Goal: Task Accomplishment & Management: Use online tool/utility

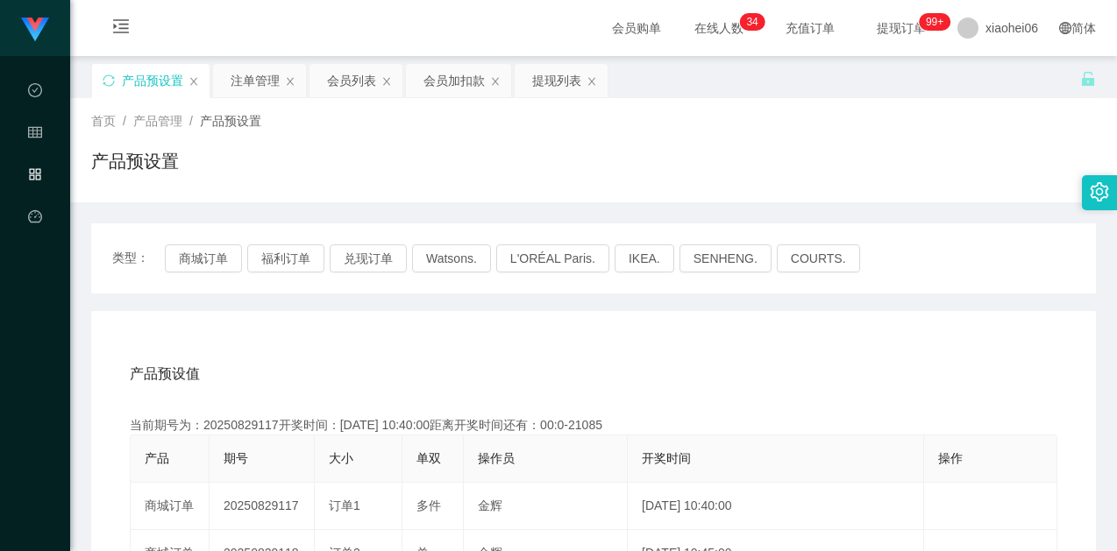
click at [108, 83] on icon "图标: sync" at bounding box center [109, 81] width 12 height 12
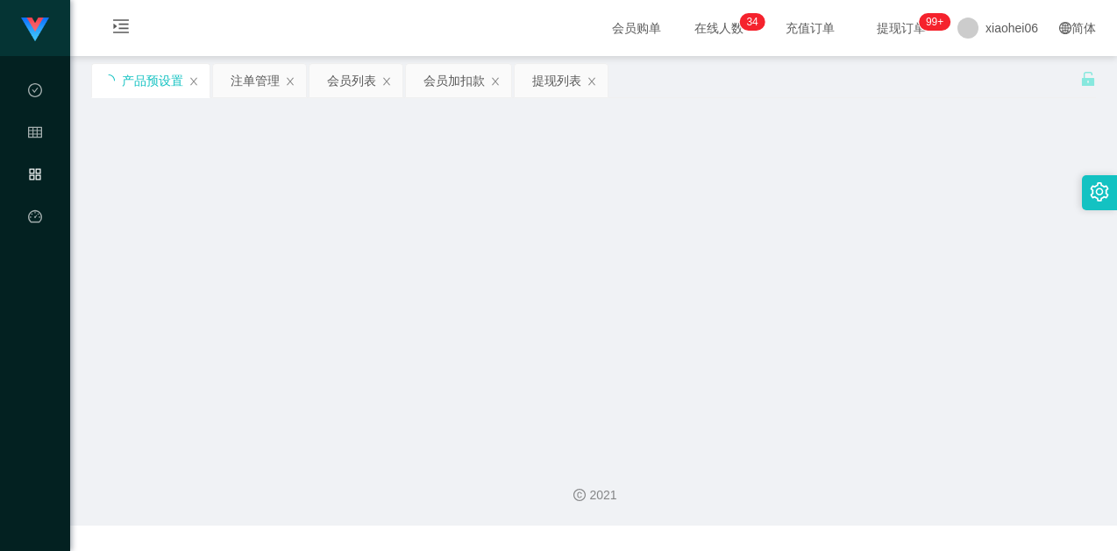
click at [489, 184] on main "关闭左侧 关闭右侧 关闭其它 刷新页面 产品预设置 注单管理 会员列表 会员加扣款 提现列表 首页 / 产品管理 / 产品预设置 / 产品预设置 类型： 商城…" at bounding box center [593, 250] width 1047 height 388
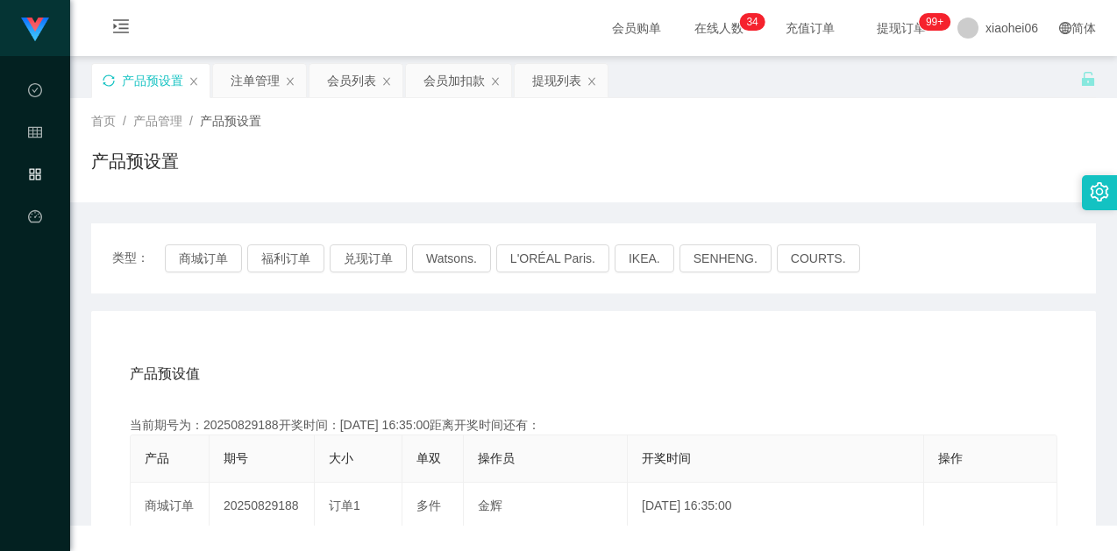
click at [466, 179] on div "产品预设置" at bounding box center [593, 168] width 1005 height 40
click at [239, 427] on div "当前期号为：20250829188开奖时间：[DATE] 16:35:00距离开奖时间还有：03:29" at bounding box center [594, 425] width 928 height 18
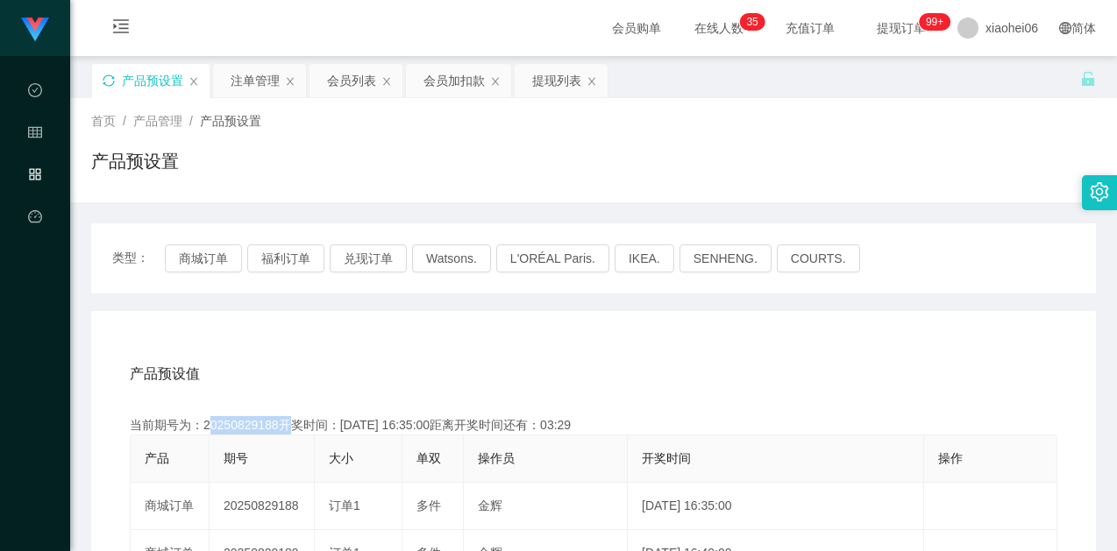
click at [240, 427] on div "当前期号为：20250829188开奖时间：[DATE] 16:35:00距离开奖时间还有：03:29" at bounding box center [594, 425] width 928 height 18
copy div "20250829188"
drag, startPoint x: 665, startPoint y: 375, endPoint x: 680, endPoint y: 376, distance: 14.9
click at [667, 375] on div "产品预设值 添加期号" at bounding box center [594, 374] width 928 height 49
click at [539, 83] on div "提现列表" at bounding box center [556, 80] width 49 height 33
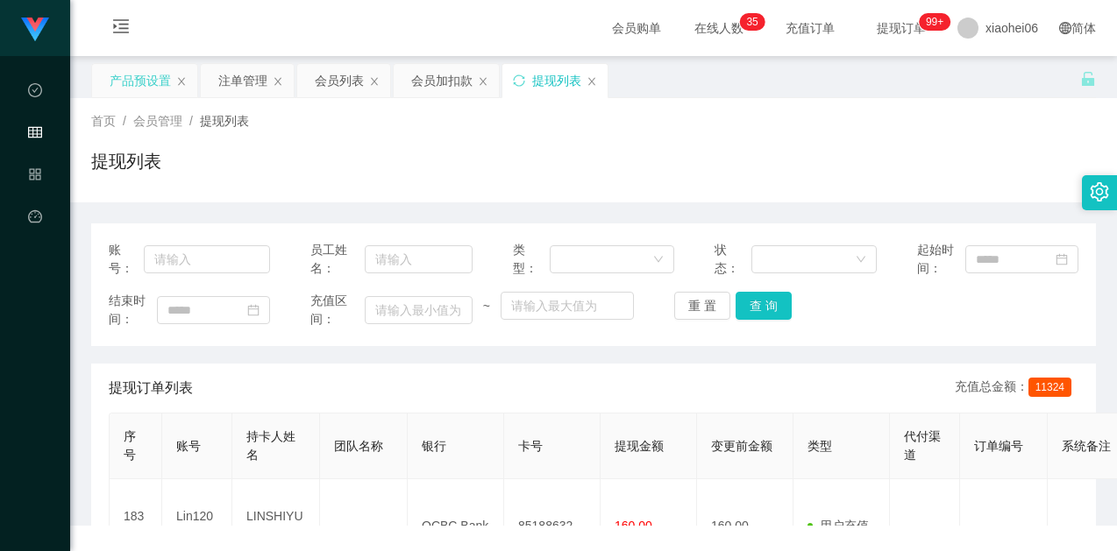
click at [696, 188] on div "提现列表" at bounding box center [593, 168] width 1005 height 40
click at [747, 301] on button "查 询" at bounding box center [764, 306] width 56 height 28
click at [757, 371] on div "提现订单列表 充值总金额： 11324" at bounding box center [594, 388] width 970 height 49
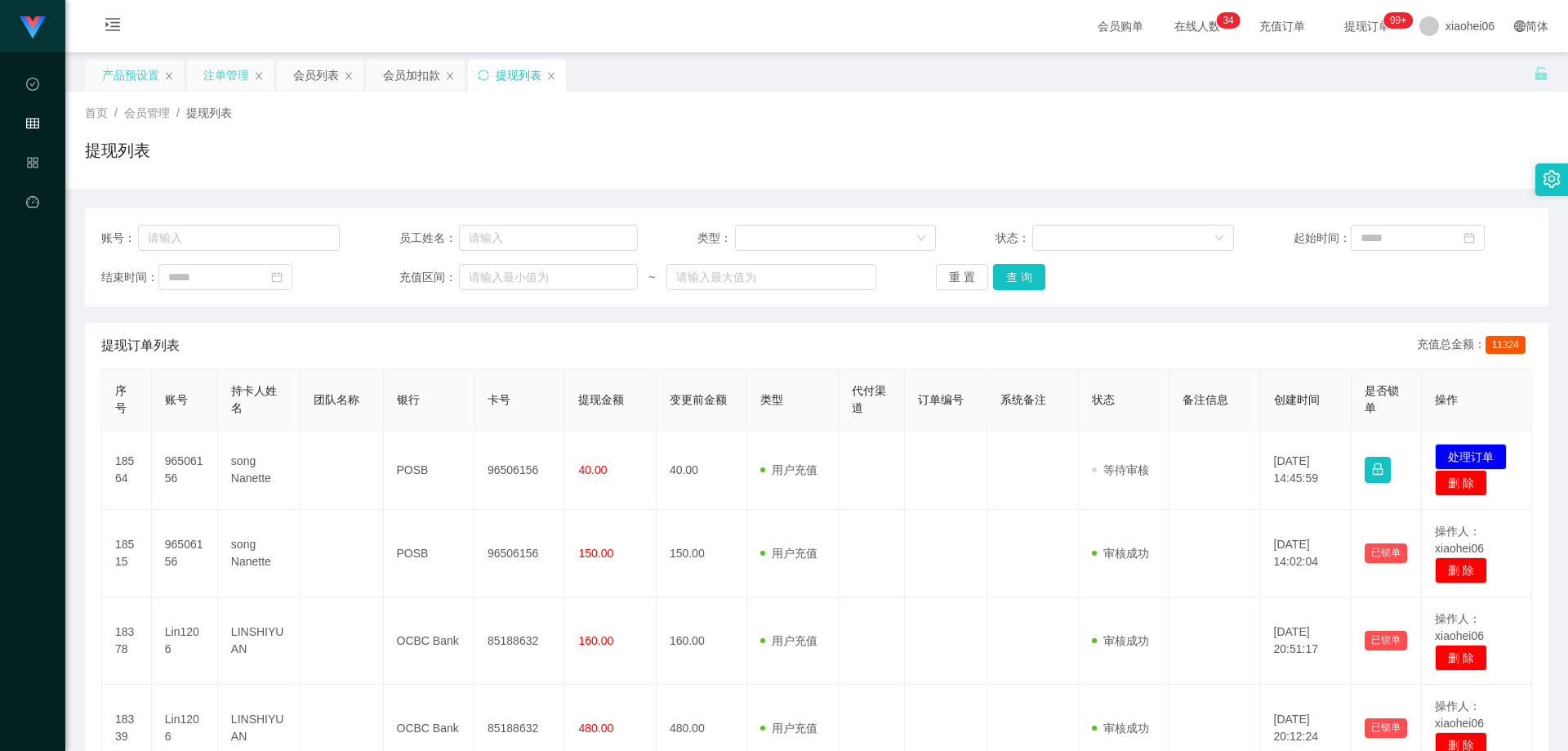
click at [199, 76] on div "注单管理" at bounding box center [230, 75] width 87 height 31
click at [236, 74] on div "注单管理" at bounding box center [225, 75] width 46 height 31
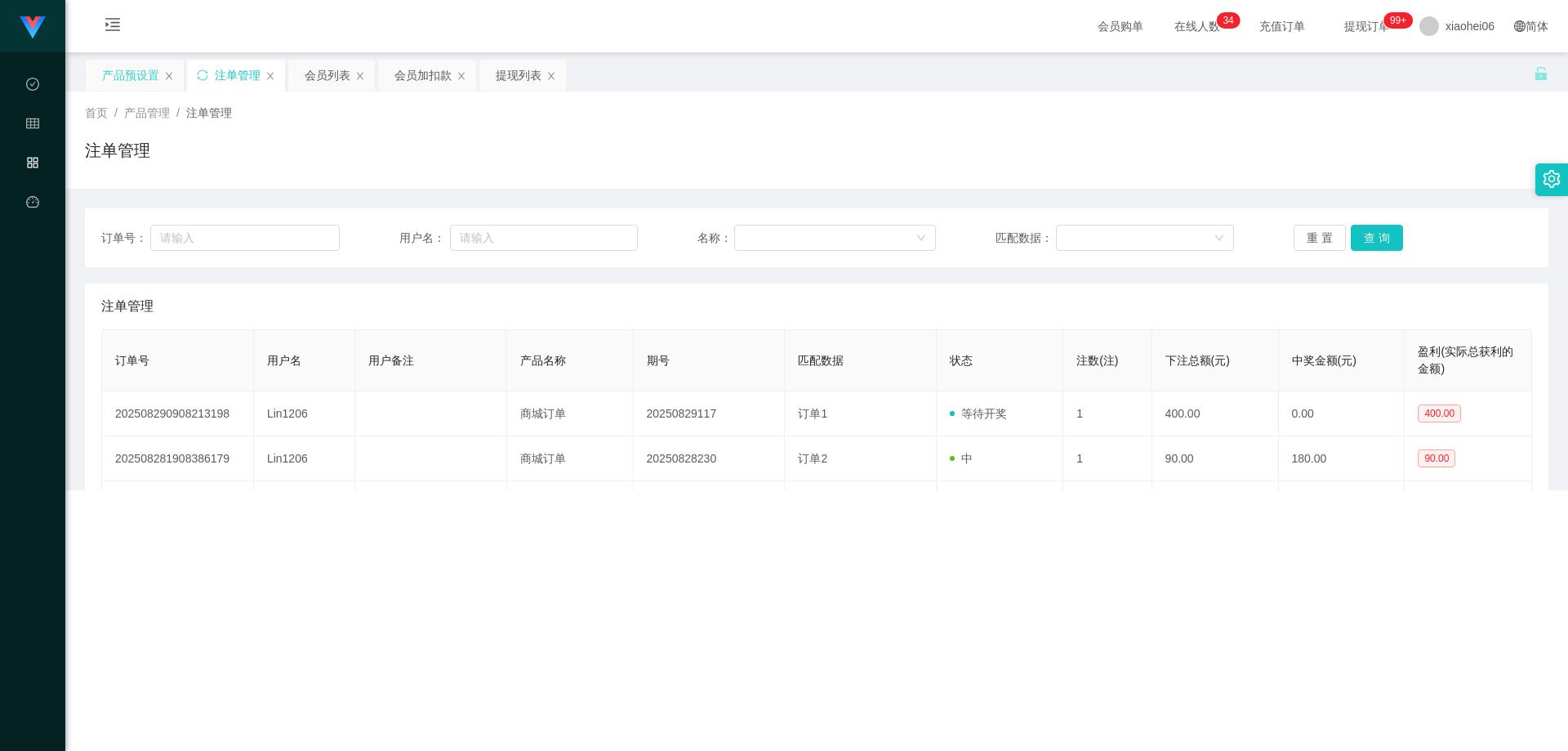
click at [673, 141] on div "注单管理" at bounding box center [816, 157] width 1464 height 37
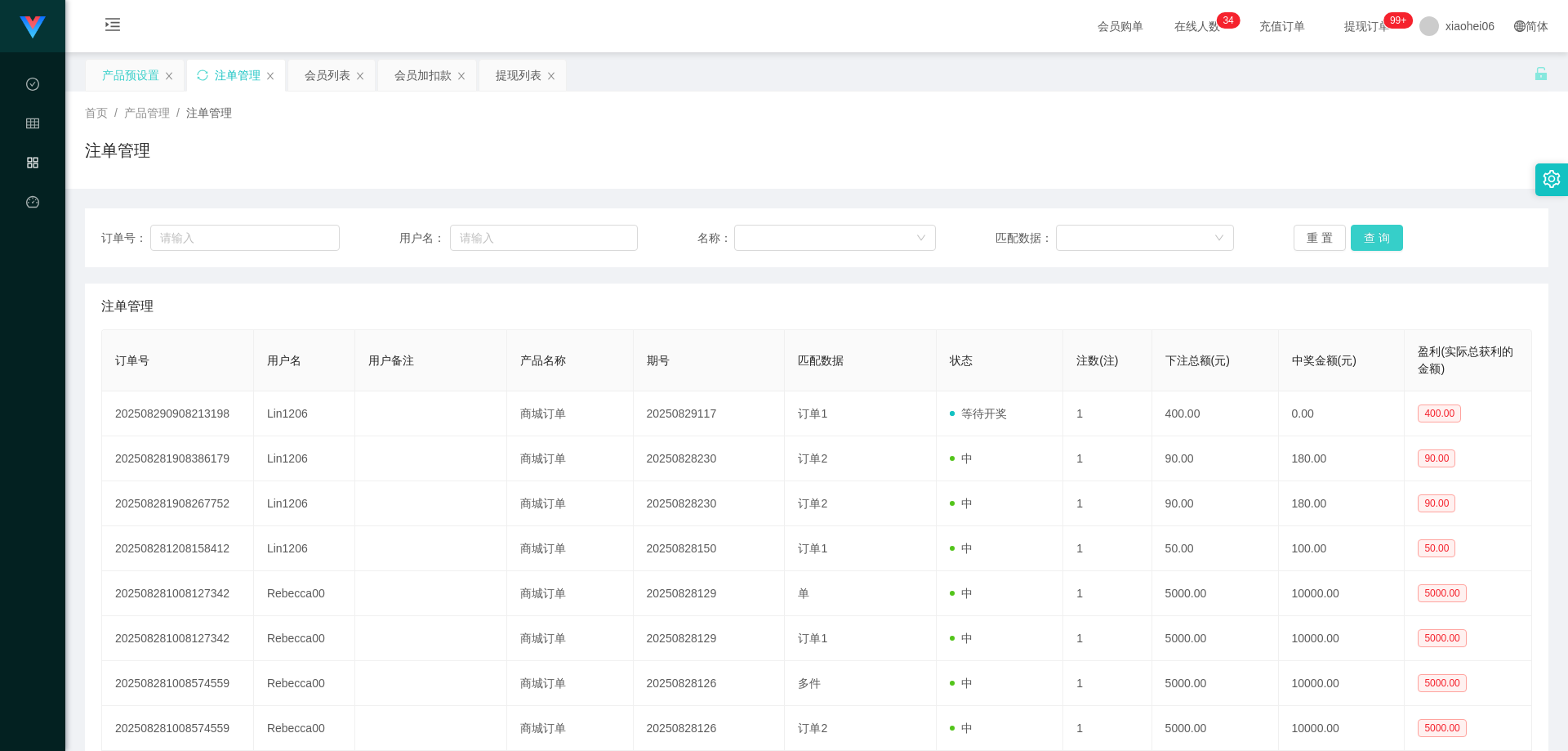
click at [1040, 235] on button "查 询" at bounding box center [1377, 238] width 52 height 26
click at [1040, 324] on div "注单管理" at bounding box center [817, 306] width 1431 height 46
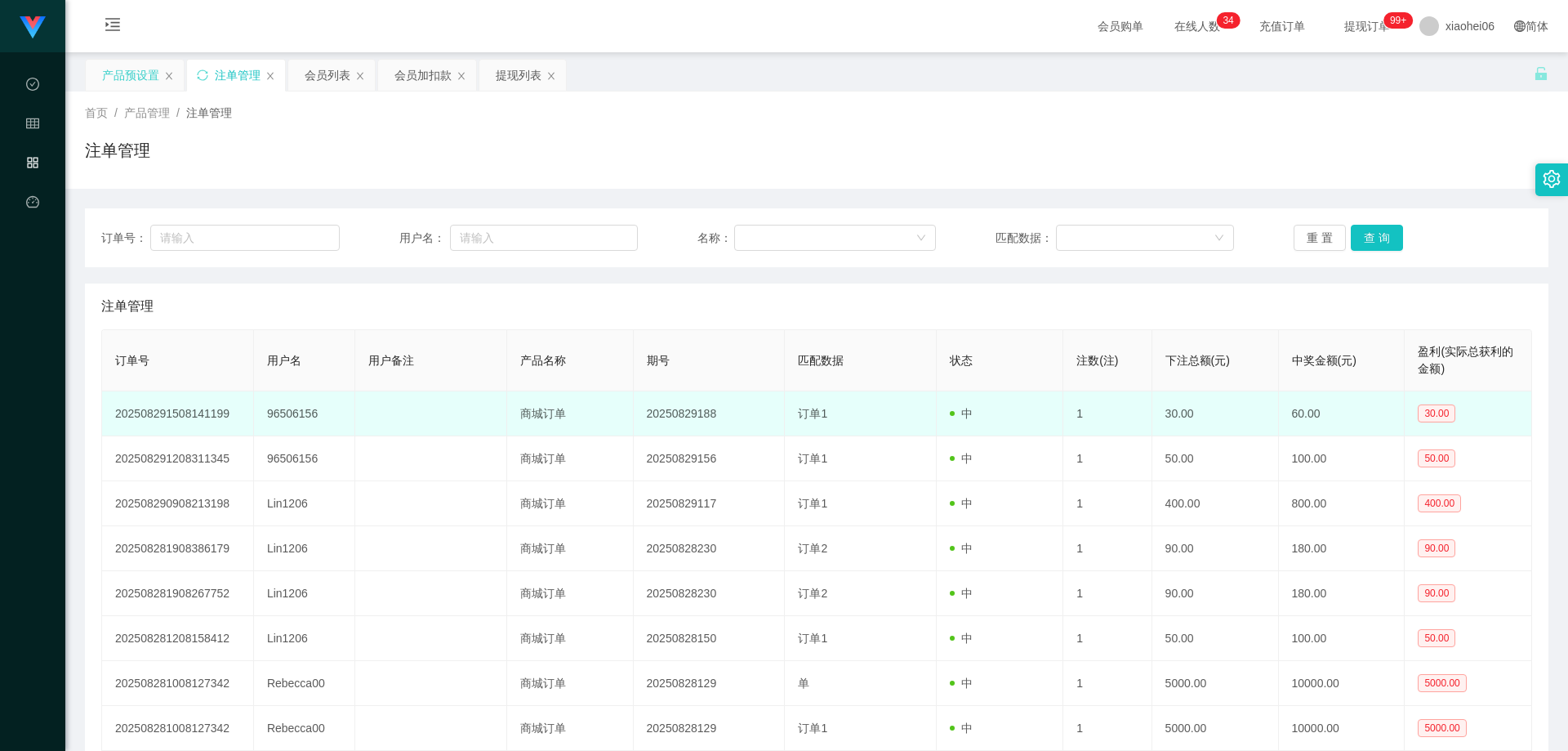
click at [290, 408] on td "96506156" at bounding box center [305, 414] width 102 height 45
click at [291, 408] on td "96506156" at bounding box center [305, 414] width 102 height 45
copy td "96506156"
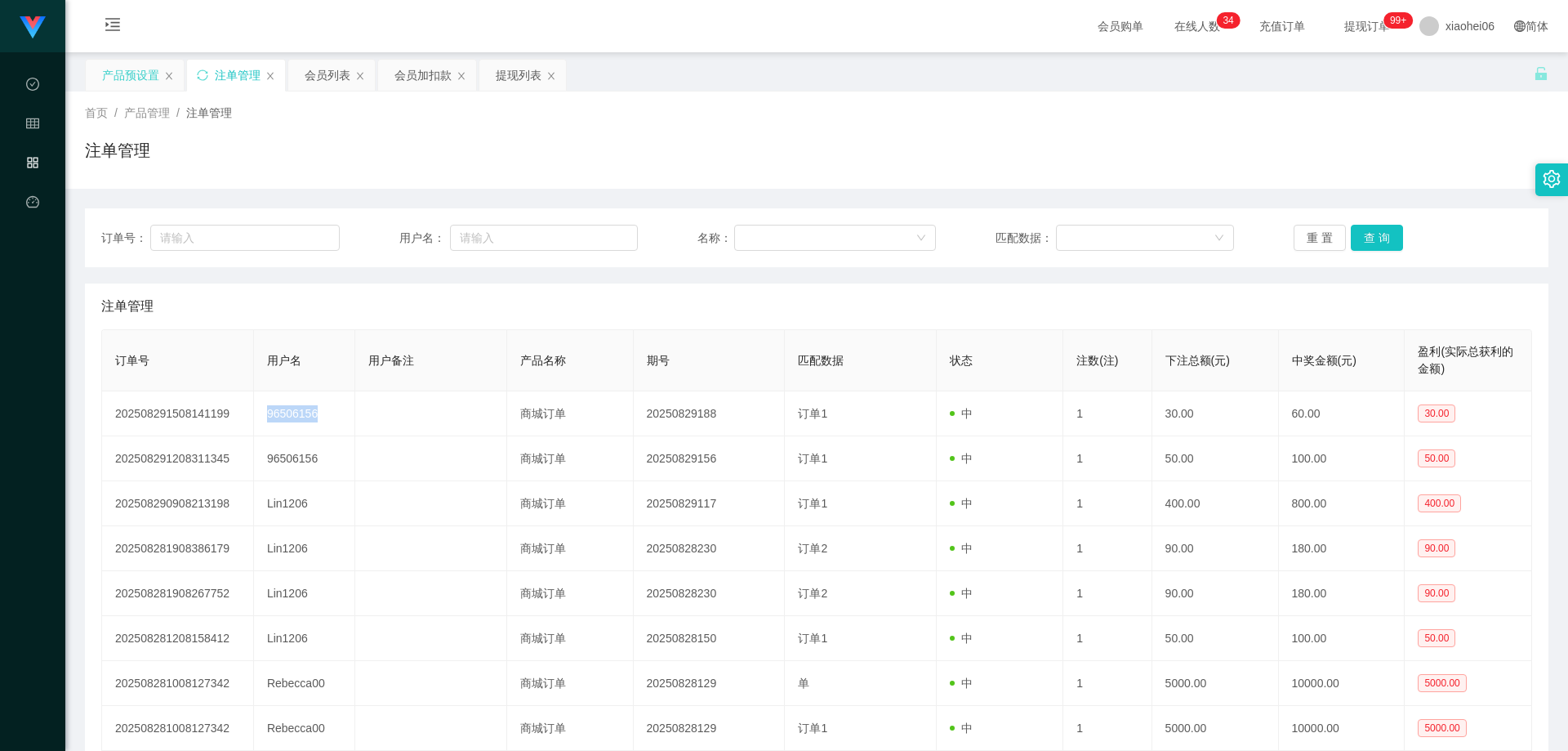
drag, startPoint x: 314, startPoint y: 86, endPoint x: 359, endPoint y: 133, distance: 65.1
click at [314, 86] on div "会员列表" at bounding box center [327, 75] width 46 height 31
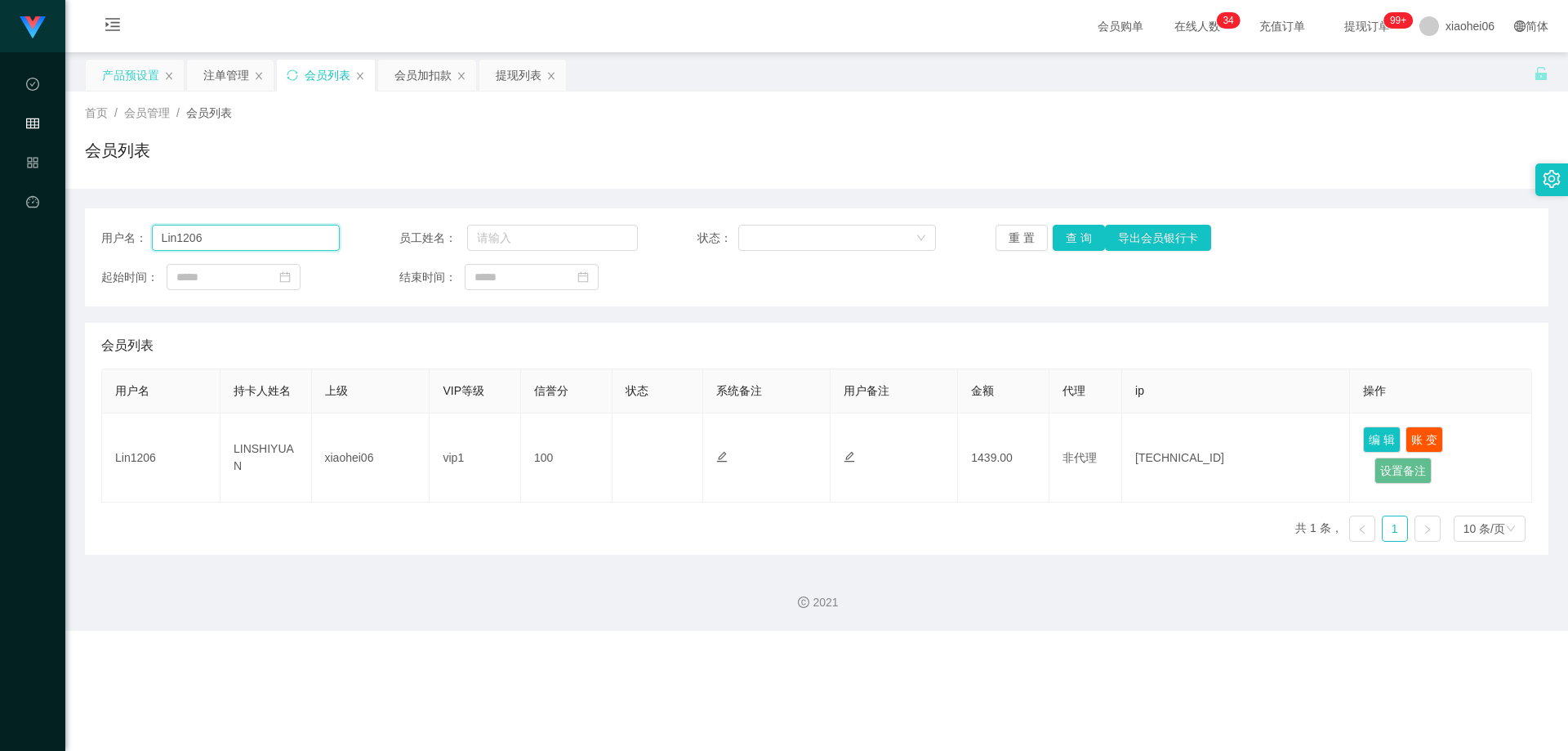
click at [275, 245] on input "Lin1206" at bounding box center [246, 238] width 188 height 26
paste input "9650615"
type input "96506156"
click at [1040, 235] on button "查 询" at bounding box center [1079, 238] width 52 height 26
click at [1040, 321] on div "用户名： 96506156 员工姓名： 状态： 重 置 查 询 导出会员银行卡 起始时间： 结束时间： 会员列表 用户名 持卡人姓名 上级 VIP等级 信誉分…" at bounding box center [816, 382] width 1464 height 347
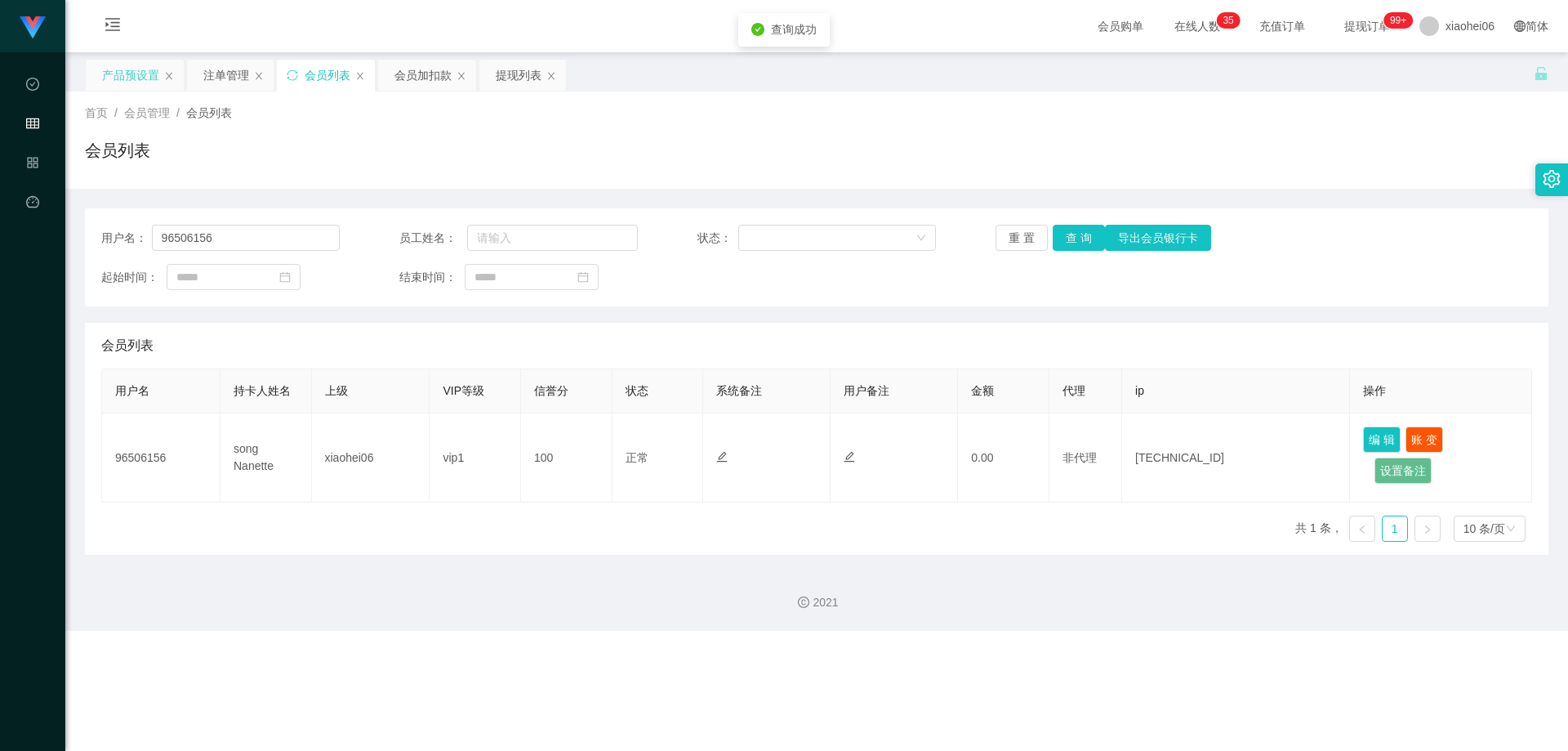
click at [1040, 314] on div "用户名： 96506156 员工姓名： 状态： 重 置 查 询 导出会员银行卡 起始时间： 结束时间： 会员列表 用户名 持卡人姓名 上级 VIP等级 信誉分…" at bounding box center [816, 382] width 1464 height 347
click at [522, 81] on div "提现列表" at bounding box center [518, 75] width 46 height 31
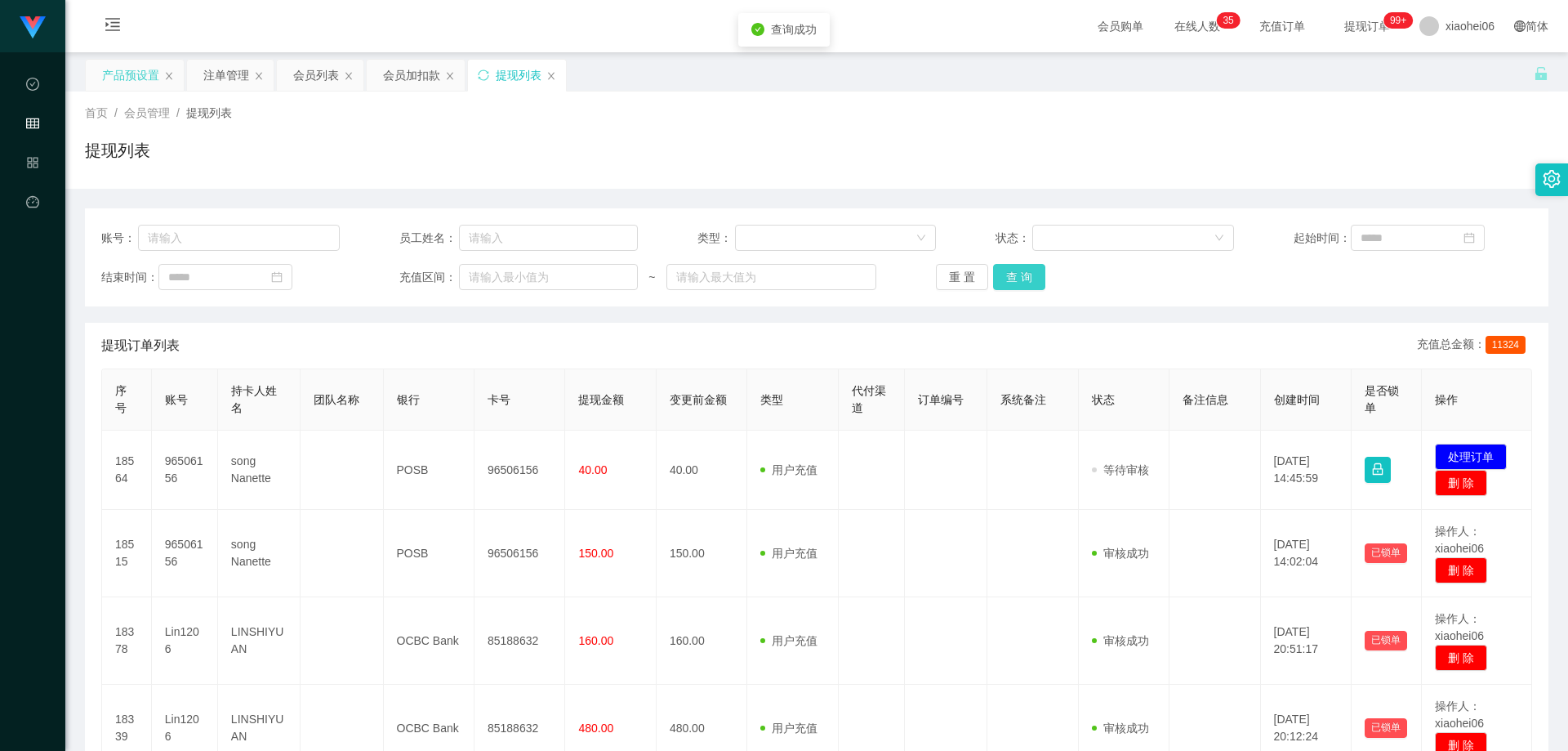
click at [1018, 275] on button "查 询" at bounding box center [1019, 277] width 52 height 26
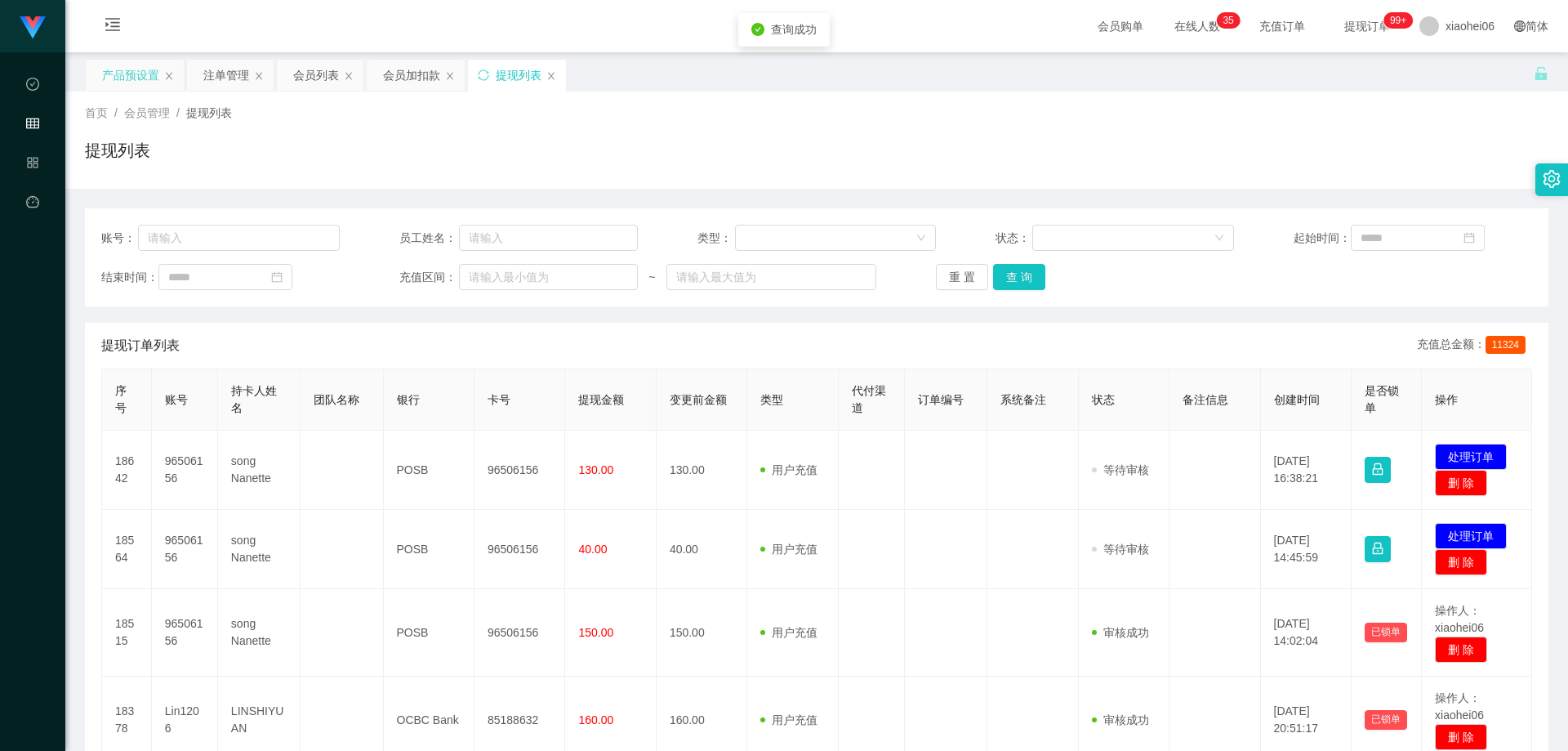
click at [972, 359] on div "提现订单列表 充值总金额： 11324" at bounding box center [817, 345] width 1431 height 46
drag, startPoint x: 1109, startPoint y: 344, endPoint x: 1123, endPoint y: 336, distance: 16.1
click at [1040, 341] on div "提现订单列表 充值总金额： 11324" at bounding box center [817, 345] width 1431 height 46
drag, startPoint x: 1352, startPoint y: 96, endPoint x: 1448, endPoint y: 0, distance: 135.8
click at [1040, 95] on div "首页 / 会员管理 / 提现列表 / 提现列表" at bounding box center [816, 140] width 1503 height 97
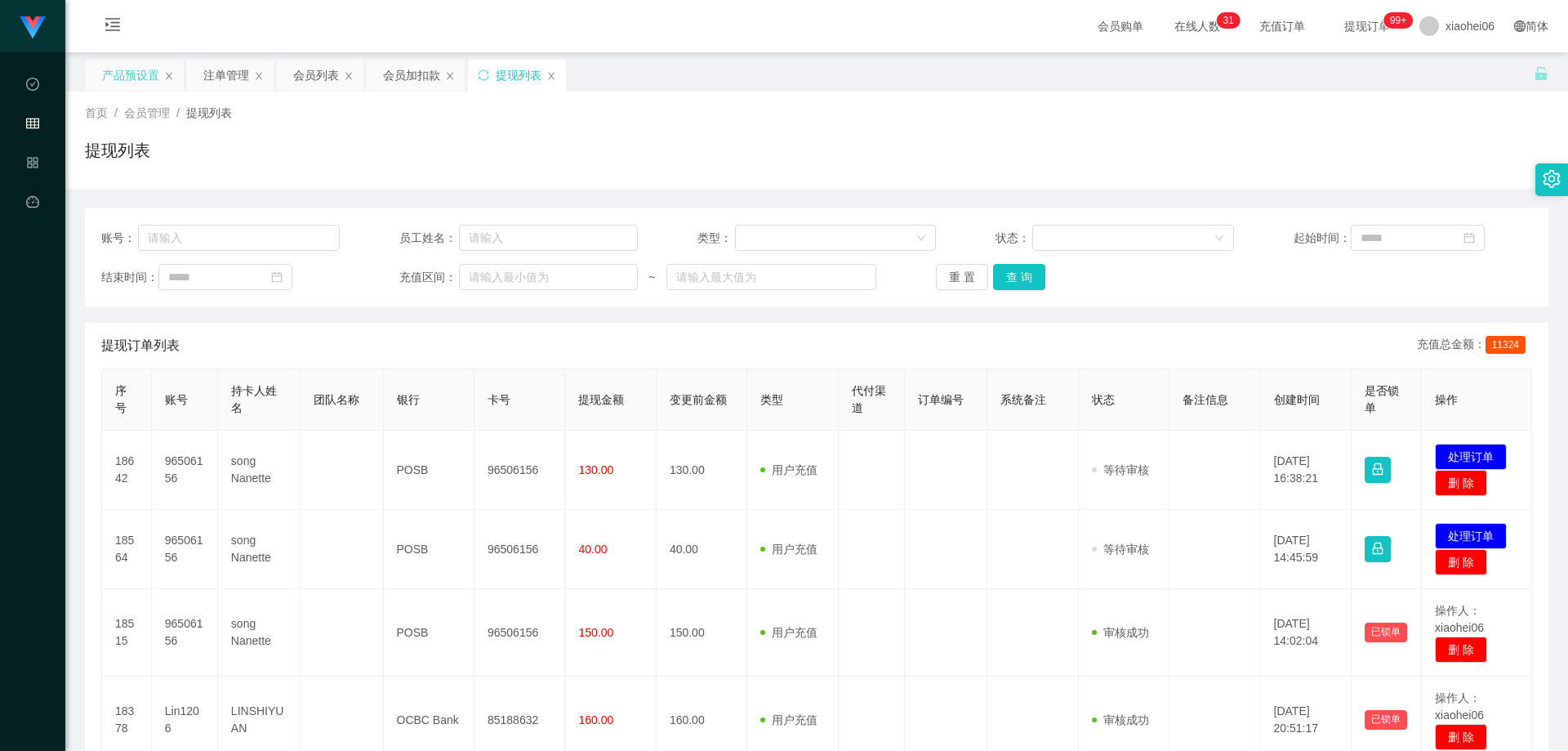
click at [109, 72] on div "产品预设置" at bounding box center [130, 75] width 57 height 31
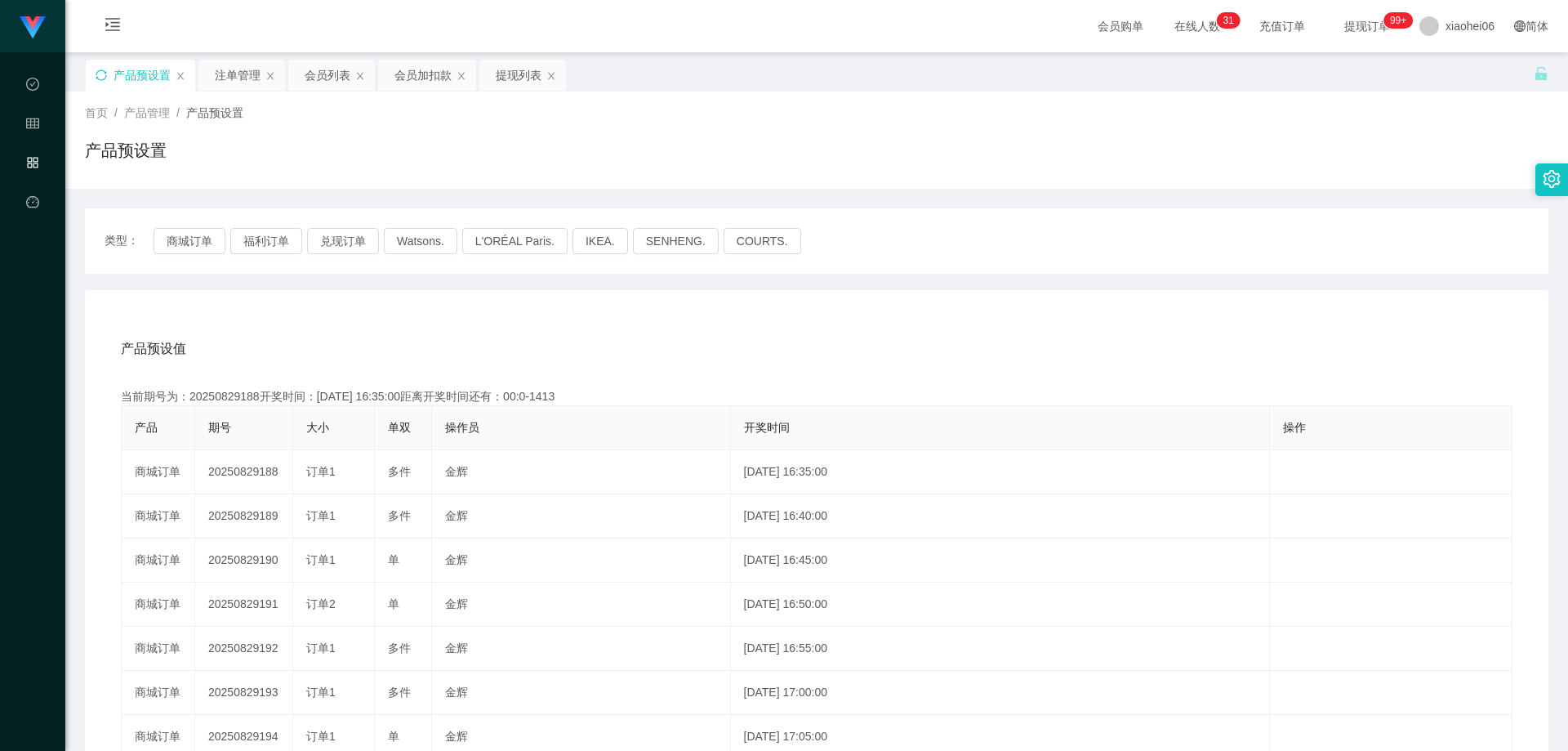
click at [96, 75] on icon "图标: sync" at bounding box center [102, 75] width 11 height 11
click at [454, 326] on div "产品预设值 添加期号" at bounding box center [817, 348] width 1392 height 46
click at [232, 397] on div "当前期号为：20250829193开奖时间：[DATE] 17:00:00距离开奖时间还有：01:23" at bounding box center [817, 396] width 1392 height 17
copy div "20250829193"
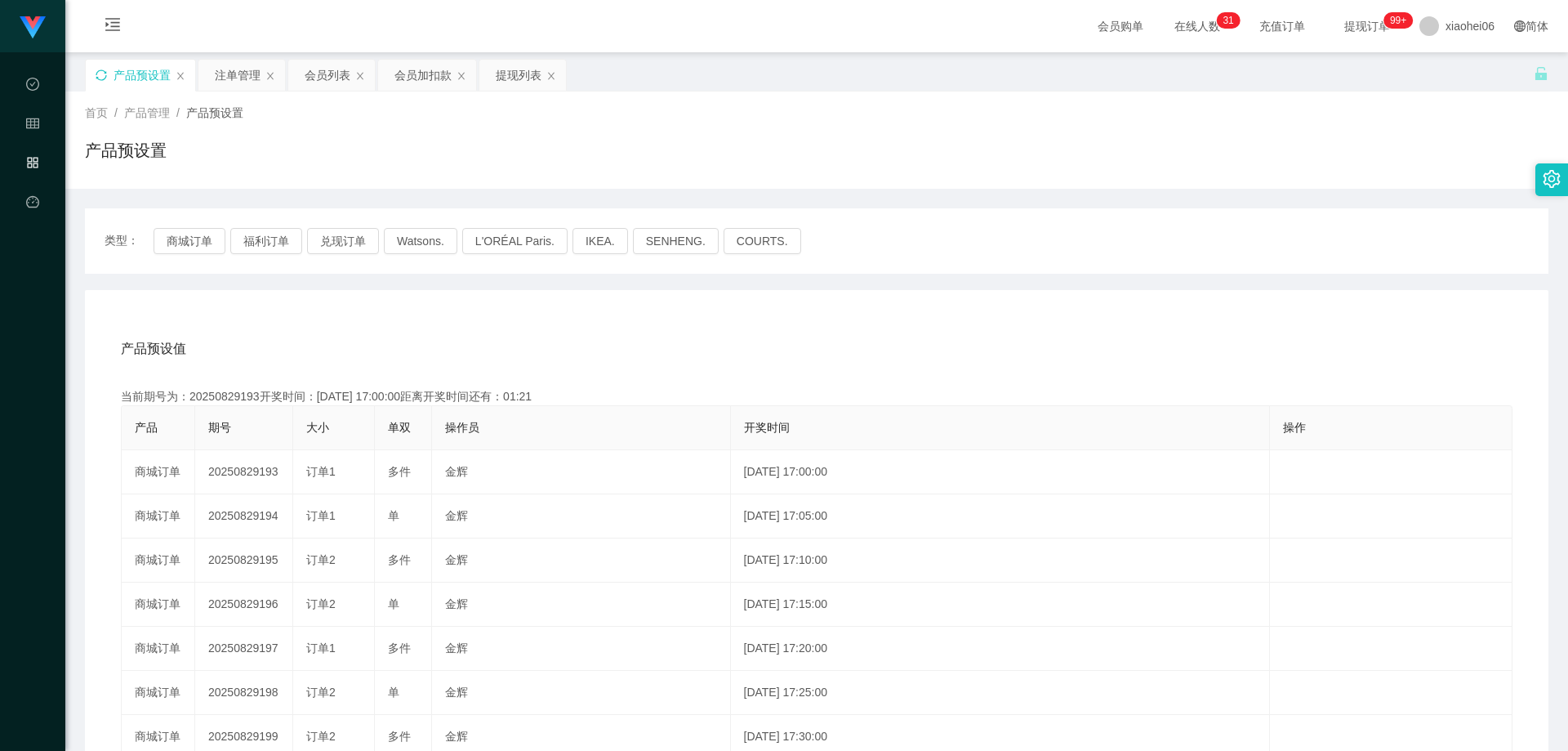
click at [209, 395] on div "当前期号为：20250829193开奖时间：[DATE] 17:00:00距离开奖时间还有：01:21" at bounding box center [817, 396] width 1392 height 17
copy div "20250829193"
click at [984, 299] on div "产品预设值 添加期号 当前期号为：20250829193开奖时间：[DATE] 17:00:00距离开奖时间还有：00:53 产品 期号 大小 单双 操作员 …" at bounding box center [816, 626] width 1464 height 673
click at [809, 358] on div "产品预设值 添加期号" at bounding box center [817, 348] width 1392 height 46
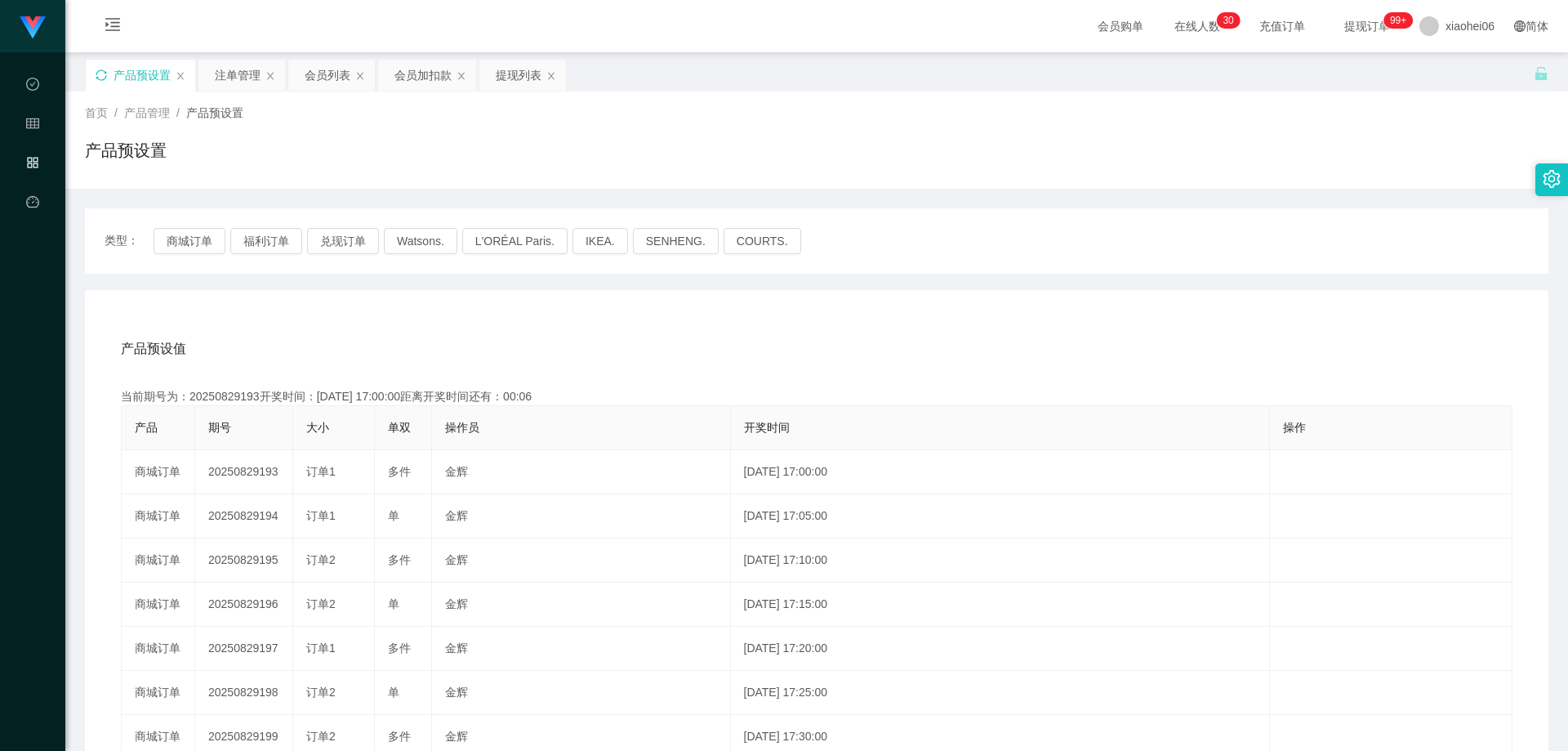
click at [639, 401] on div "当前期号为：20250829193开奖时间：[DATE] 17:00:00距离开奖时间还有：00:06" at bounding box center [817, 396] width 1392 height 17
click at [664, 343] on div "产品预设值 添加期号" at bounding box center [817, 348] width 1392 height 46
